Goal: Find contact information: Find contact information

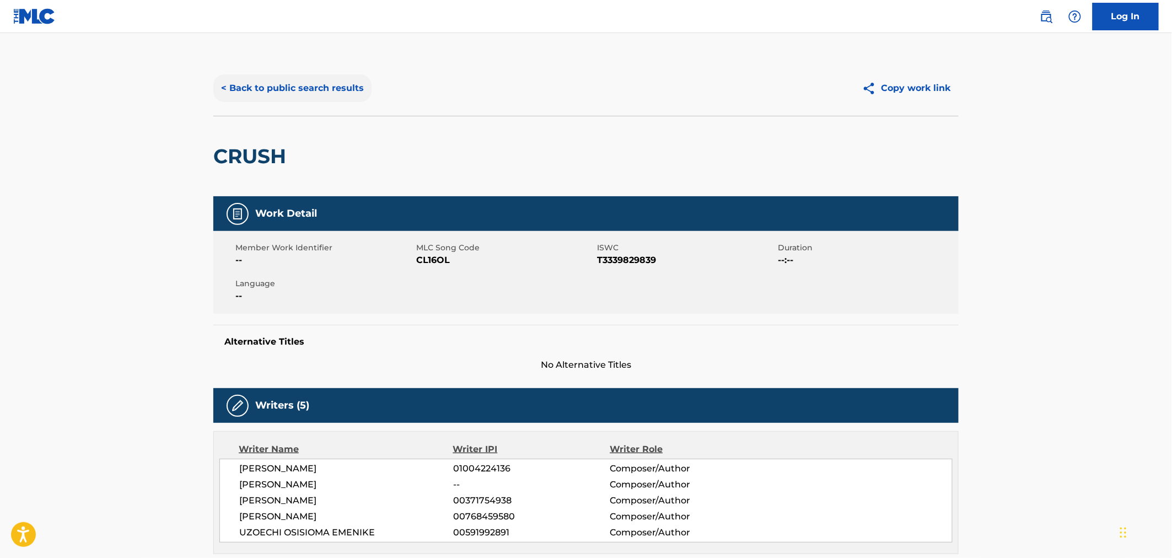
click at [319, 96] on button "< Back to public search results" at bounding box center [292, 88] width 158 height 28
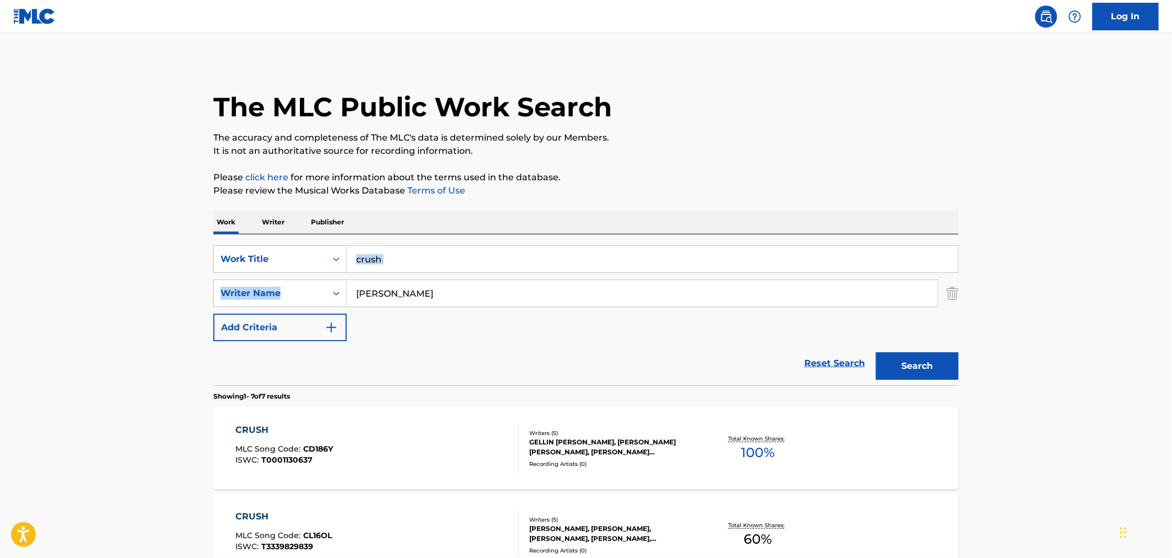
drag, startPoint x: 428, startPoint y: 278, endPoint x: 401, endPoint y: 270, distance: 28.3
click at [401, 270] on div "SearchWithCriteriabc24d21d-3450-4bab-af71-375ac85753d1 Work Title crush SearchW…" at bounding box center [585, 293] width 745 height 96
drag, startPoint x: 396, startPoint y: 257, endPoint x: 350, endPoint y: 257, distance: 45.8
click at [350, 257] on input "crush" at bounding box center [652, 259] width 611 height 26
type input "just like me"
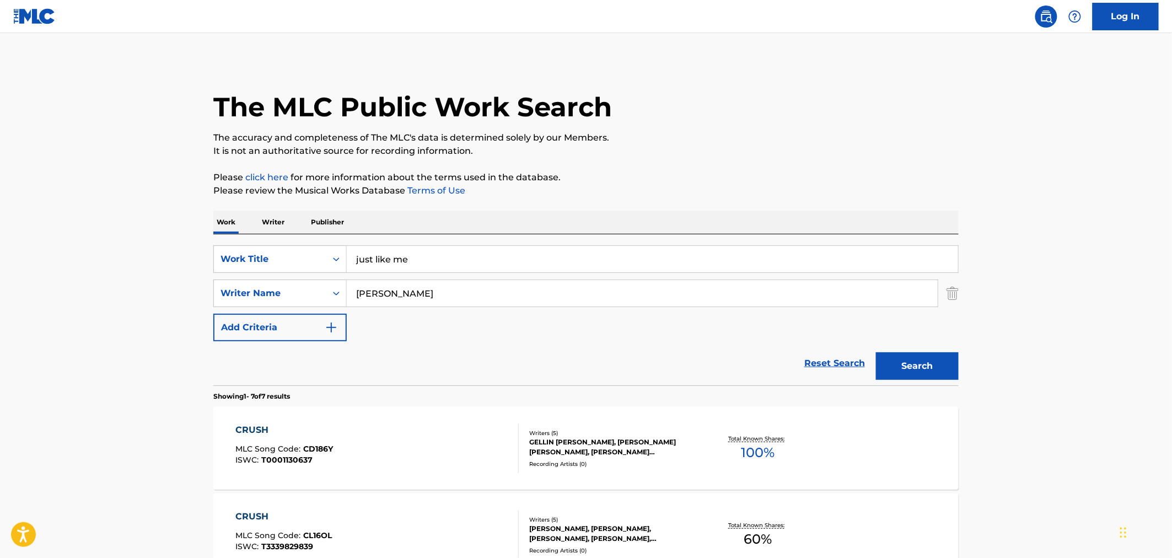
type input "[PERSON_NAME]"
click at [876, 352] on button "Search" at bounding box center [917, 366] width 83 height 28
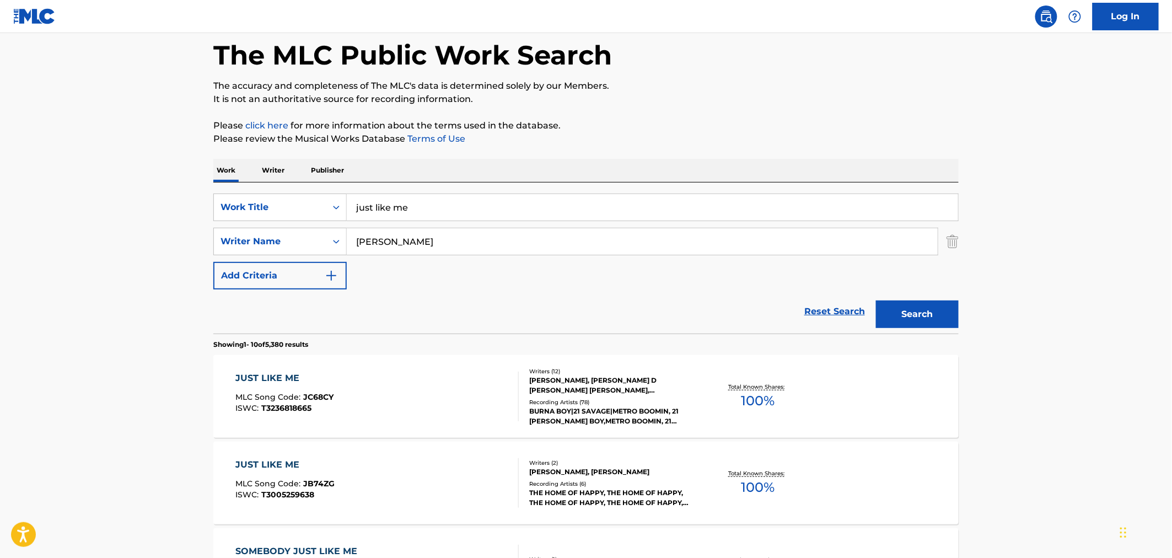
scroll to position [122, 0]
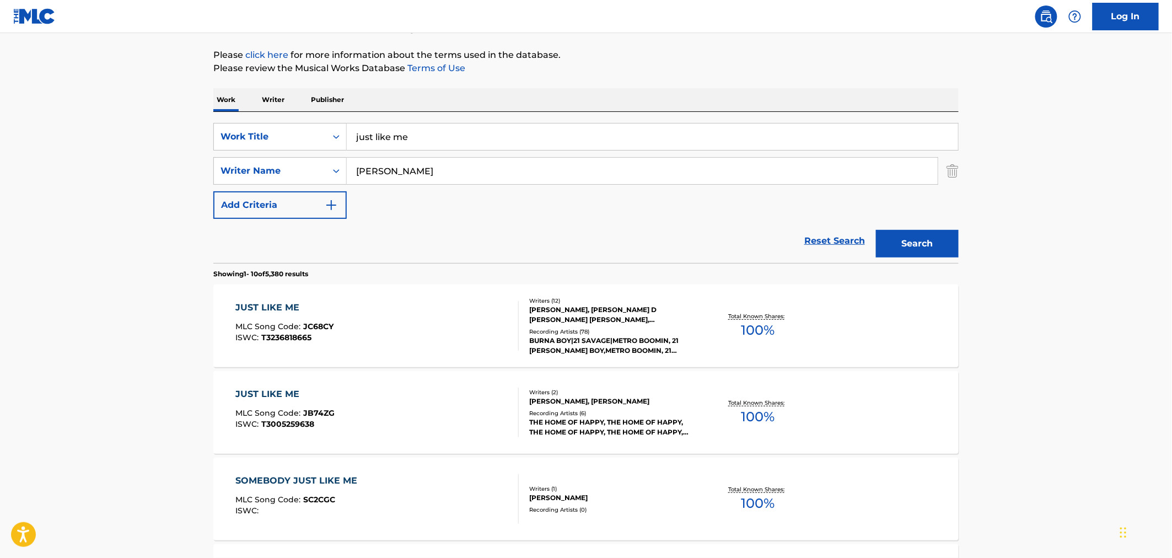
click at [597, 309] on div "[PERSON_NAME], [PERSON_NAME] D [PERSON_NAME] [PERSON_NAME], [PERSON_NAME], [PER…" at bounding box center [612, 315] width 167 height 20
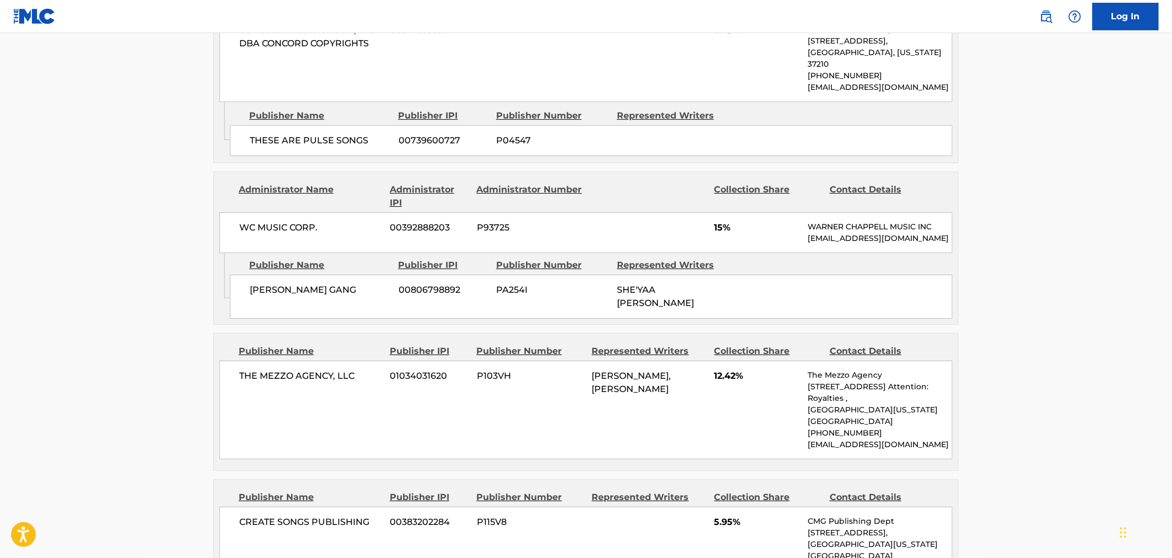
scroll to position [1348, 0]
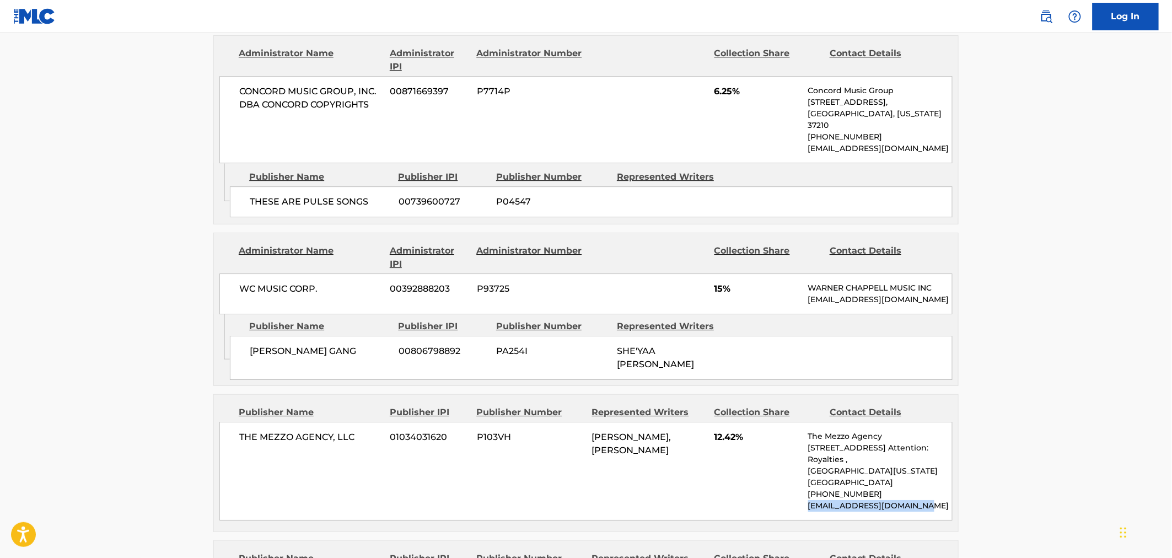
drag, startPoint x: 941, startPoint y: 416, endPoint x: 809, endPoint y: 415, distance: 132.3
click at [809, 500] on p "[EMAIL_ADDRESS][DOMAIN_NAME]" at bounding box center [880, 506] width 144 height 12
copy p "[EMAIL_ADDRESS][DOMAIN_NAME]"
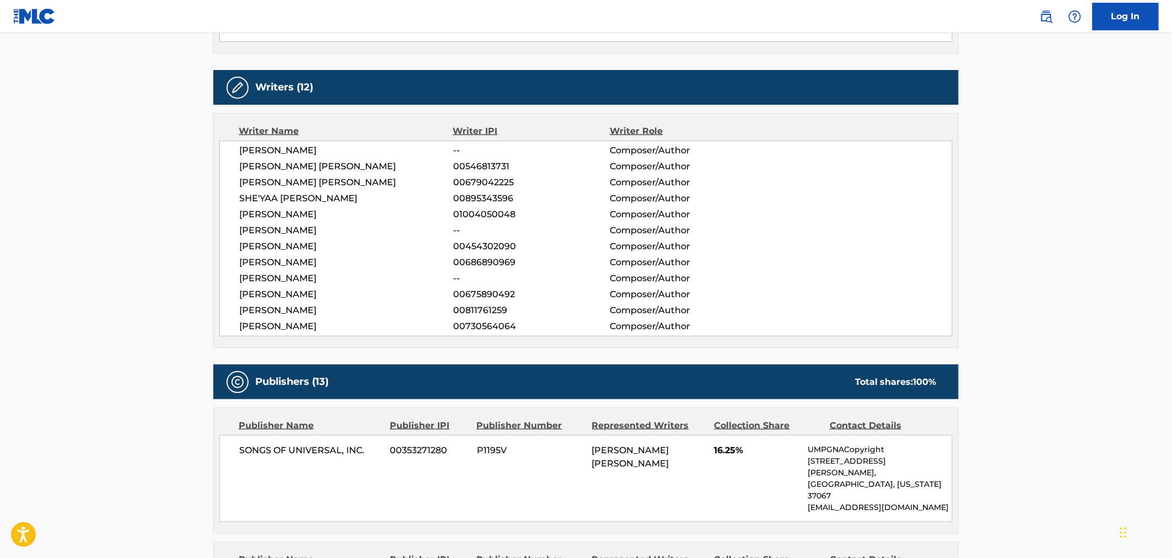
scroll to position [367, 0]
